Goal: Transaction & Acquisition: Book appointment/travel/reservation

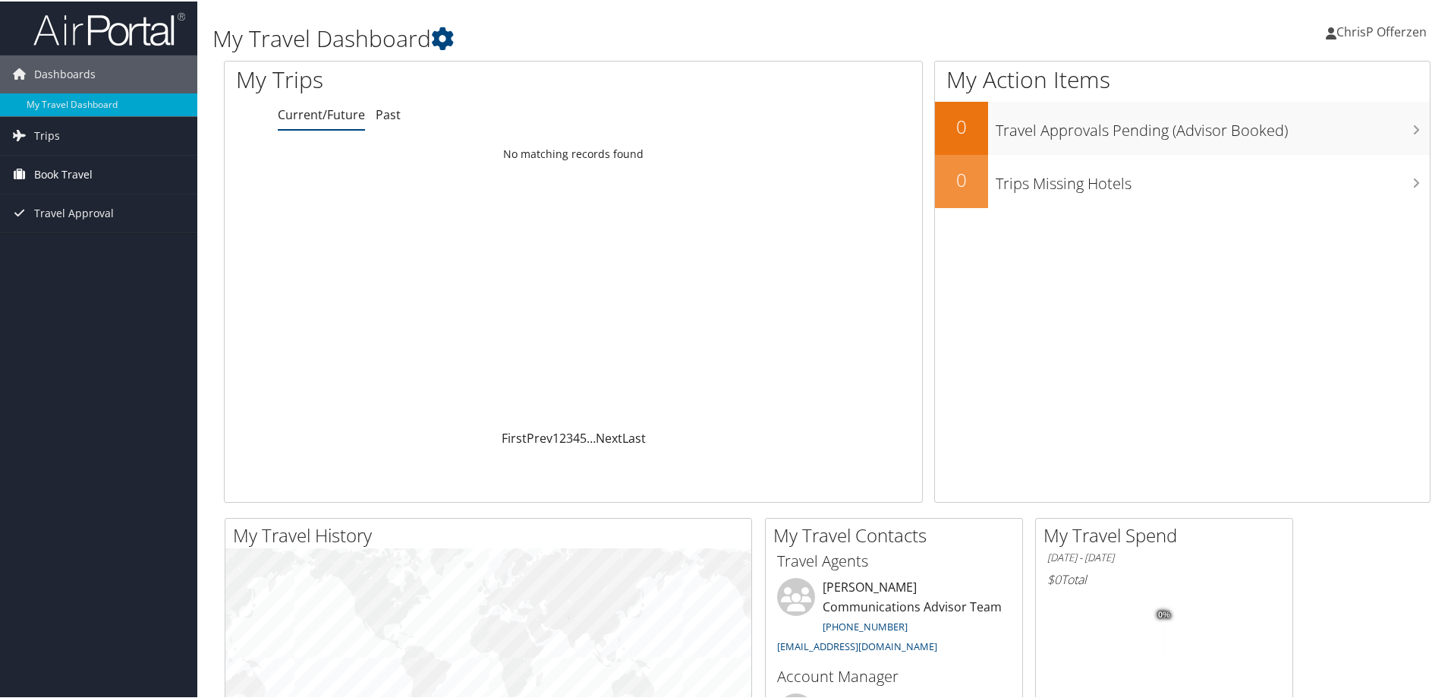
click at [81, 169] on span "Book Travel" at bounding box center [63, 173] width 58 height 38
click at [87, 248] on link "Book/Manage Online Trips" at bounding box center [98, 249] width 197 height 23
click at [1368, 21] on link "ChrisP Offerzen" at bounding box center [1384, 31] width 116 height 46
click at [1290, 254] on link "Sign Out" at bounding box center [1339, 248] width 169 height 26
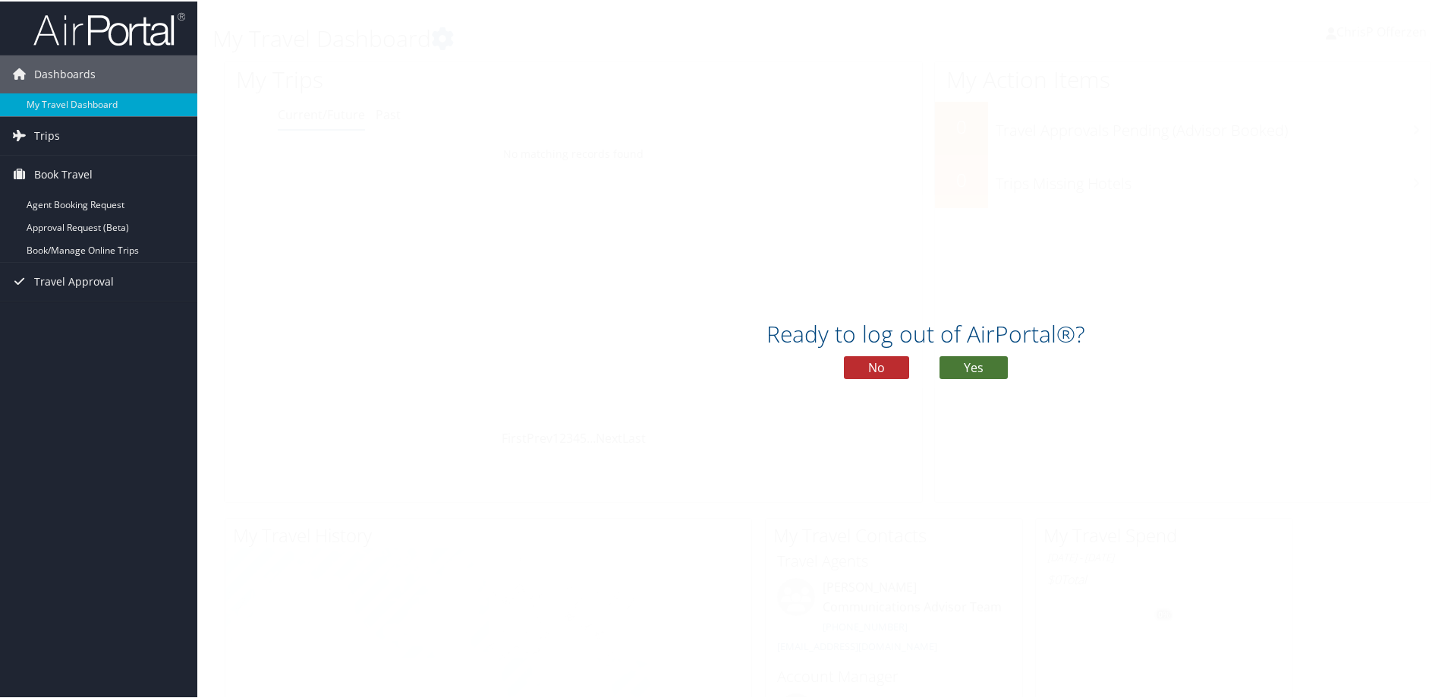
click at [959, 367] on button "Yes" at bounding box center [974, 365] width 68 height 23
